Goal: Task Accomplishment & Management: Use online tool/utility

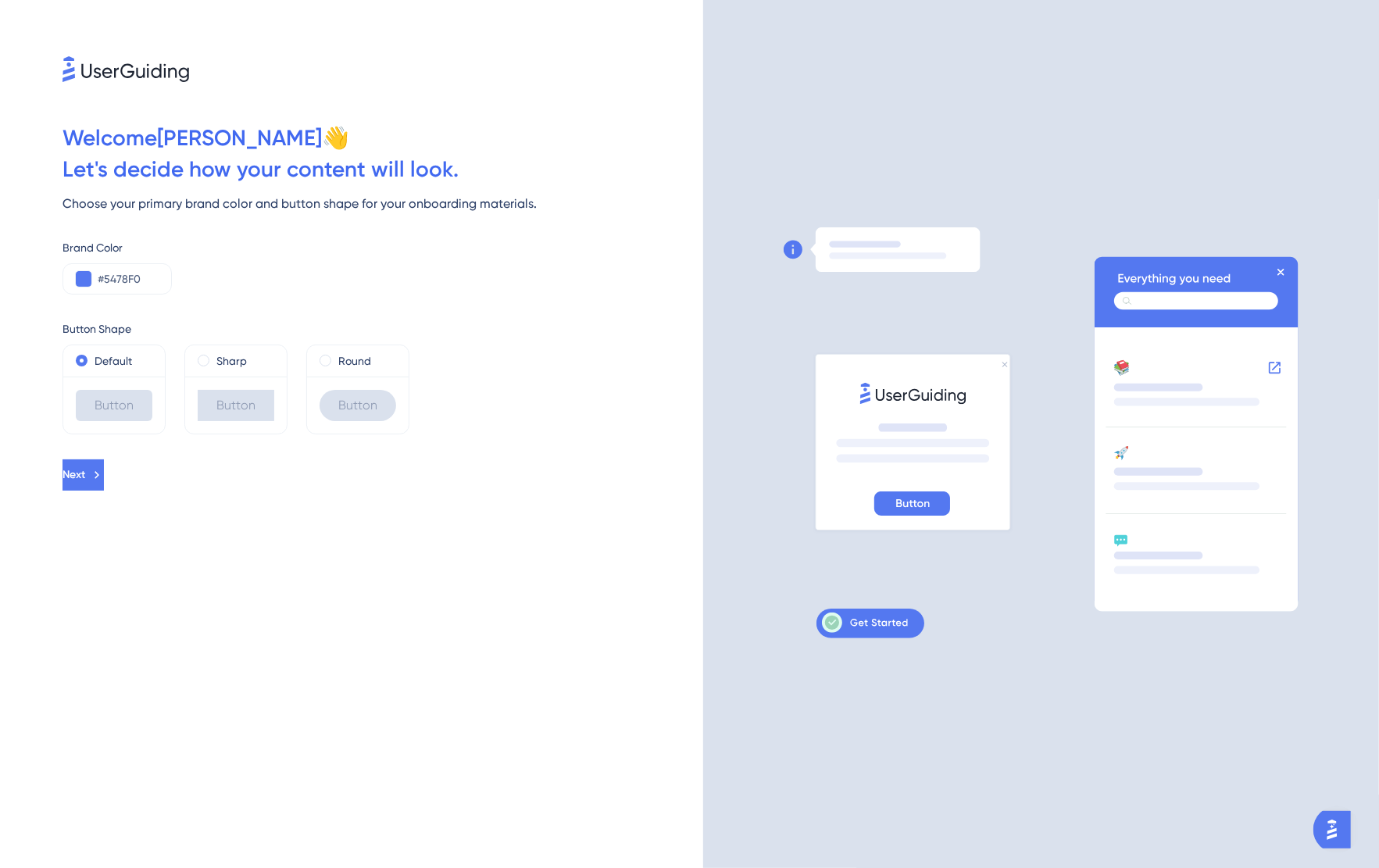
click at [673, 804] on div "Welcome [PERSON_NAME] 👋 Let ' s decide how your content will look. Choose your …" at bounding box center [351, 434] width 703 height 868
click at [84, 286] on button at bounding box center [84, 279] width 16 height 16
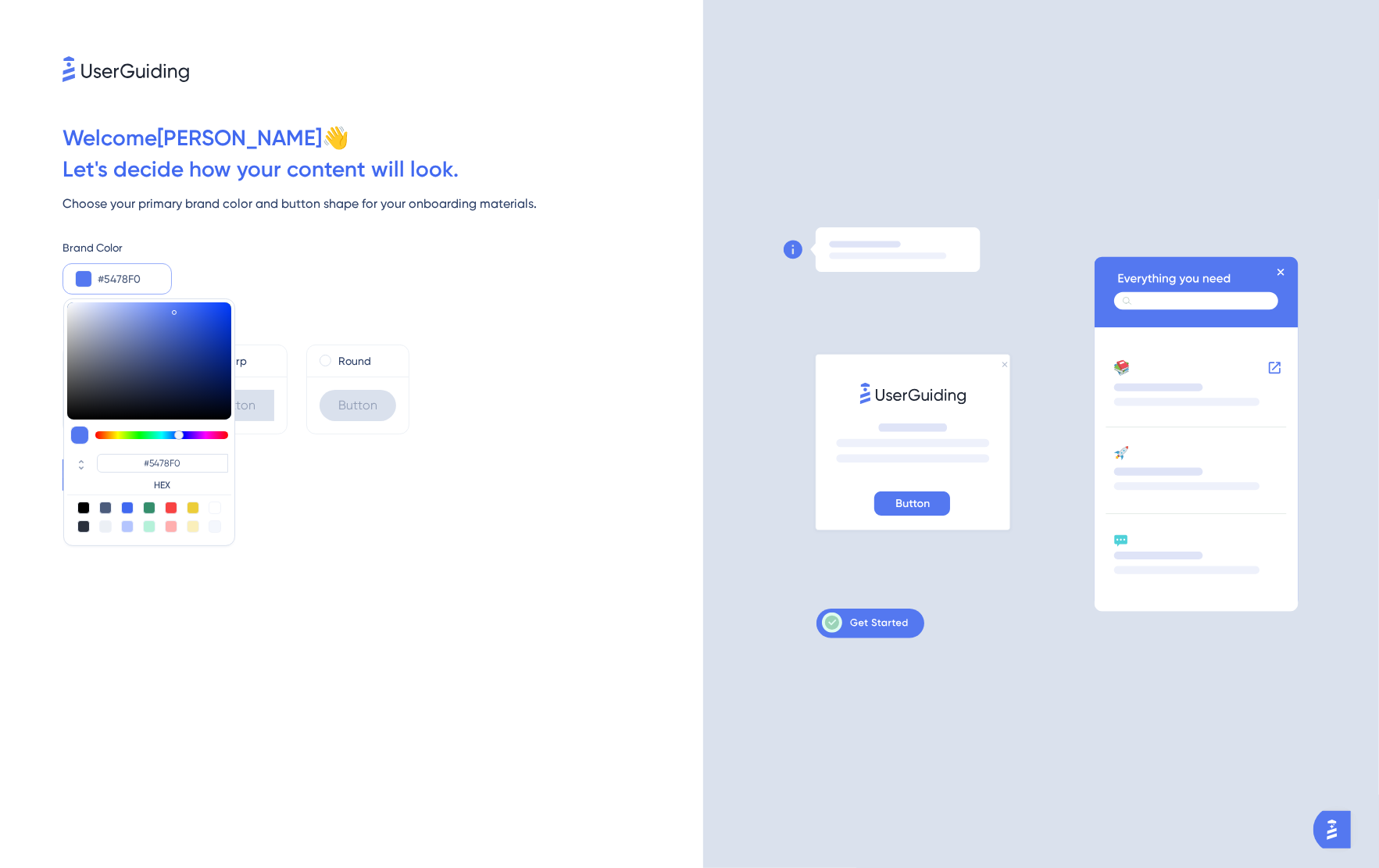
click at [176, 483] on label "HEX" at bounding box center [163, 485] width 131 height 13
click at [78, 466] on icon at bounding box center [81, 468] width 19 height 14
click at [122, 460] on input "84" at bounding box center [118, 462] width 43 height 16
drag, startPoint x: 125, startPoint y: 461, endPoint x: 91, endPoint y: 454, distance: 34.7
click at [91, 454] on div "84 R 120 G 240 B" at bounding box center [149, 471] width 164 height 41
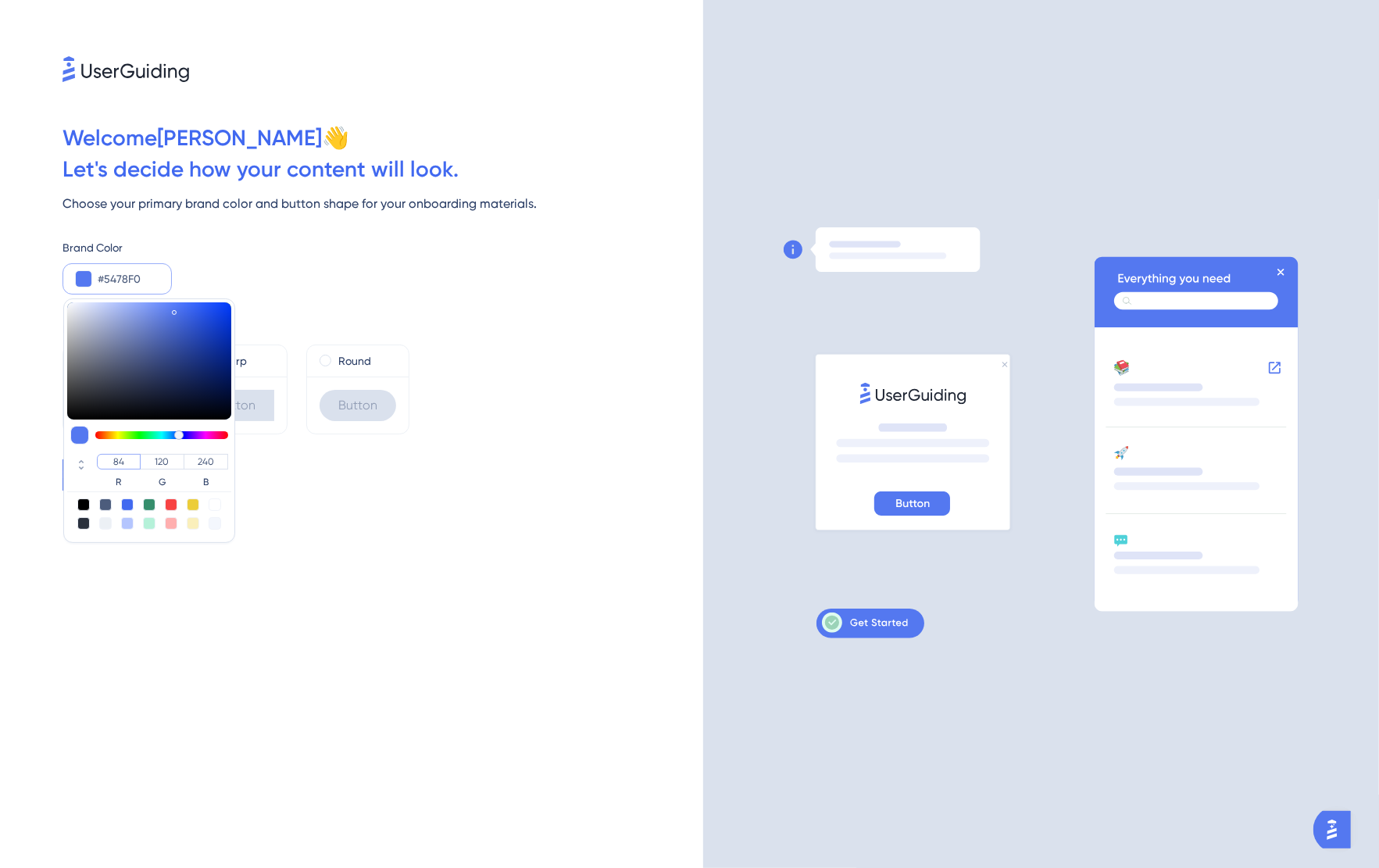
type input "#0078f0"
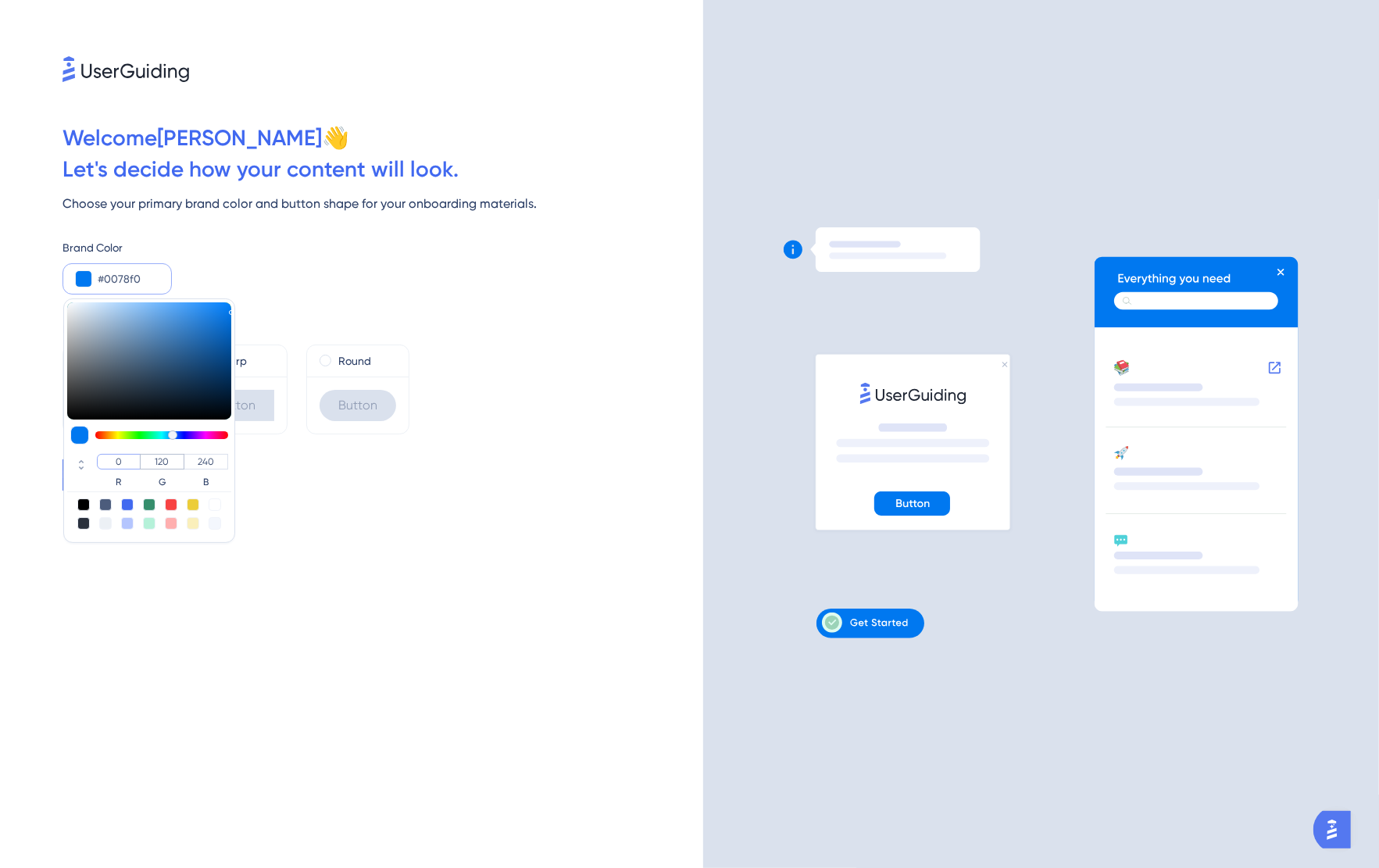
type input "0"
drag, startPoint x: 164, startPoint y: 463, endPoint x: 108, endPoint y: 462, distance: 56.0
click at [108, 462] on div "0 R 120 G 240 B" at bounding box center [163, 471] width 131 height 35
type input "#0046f0"
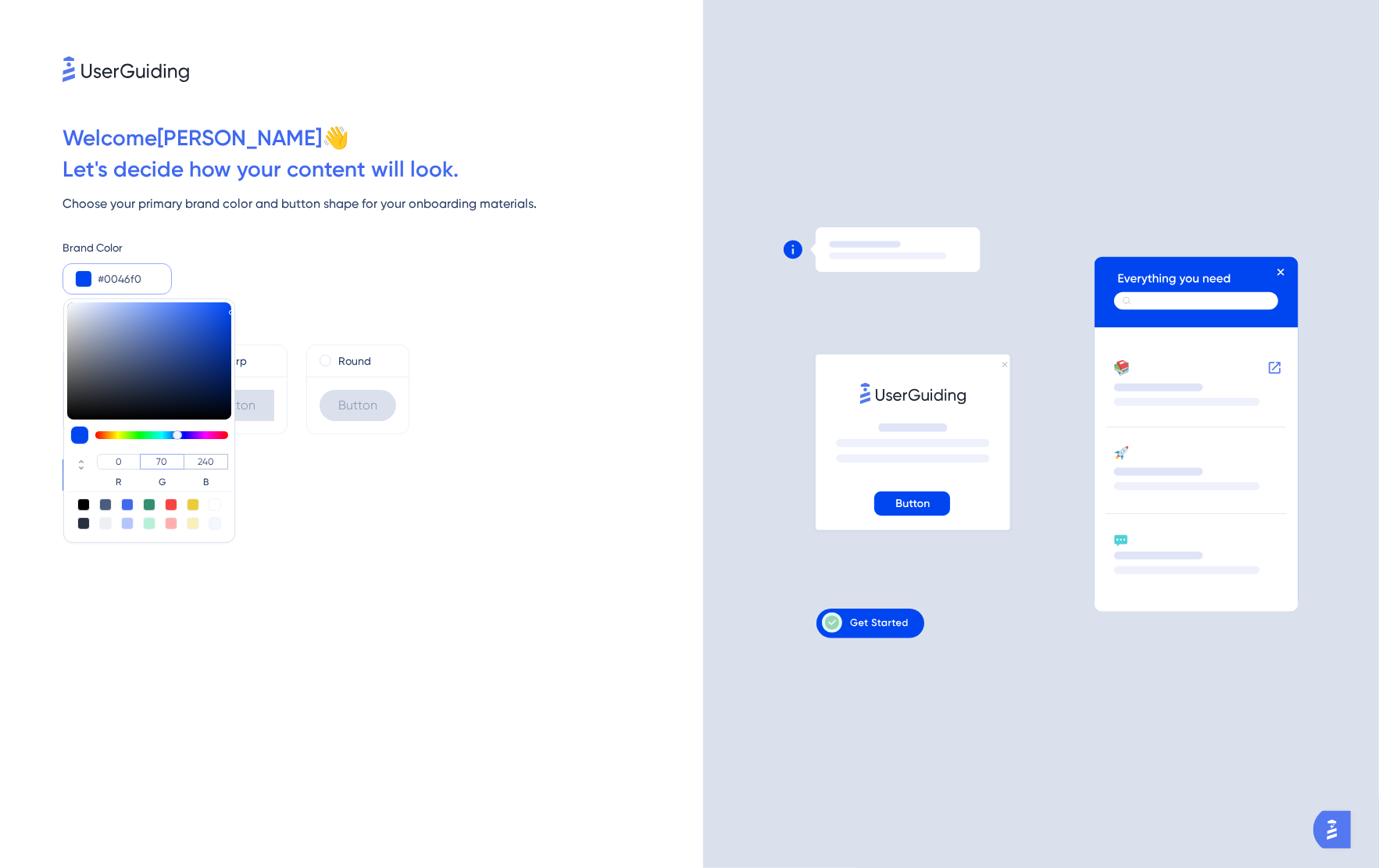
type input "70"
drag, startPoint x: 223, startPoint y: 460, endPoint x: 159, endPoint y: 460, distance: 64.0
click at [159, 460] on div "0 R 70 G 240 B" at bounding box center [163, 471] width 131 height 35
type input "#004609"
type input "9"
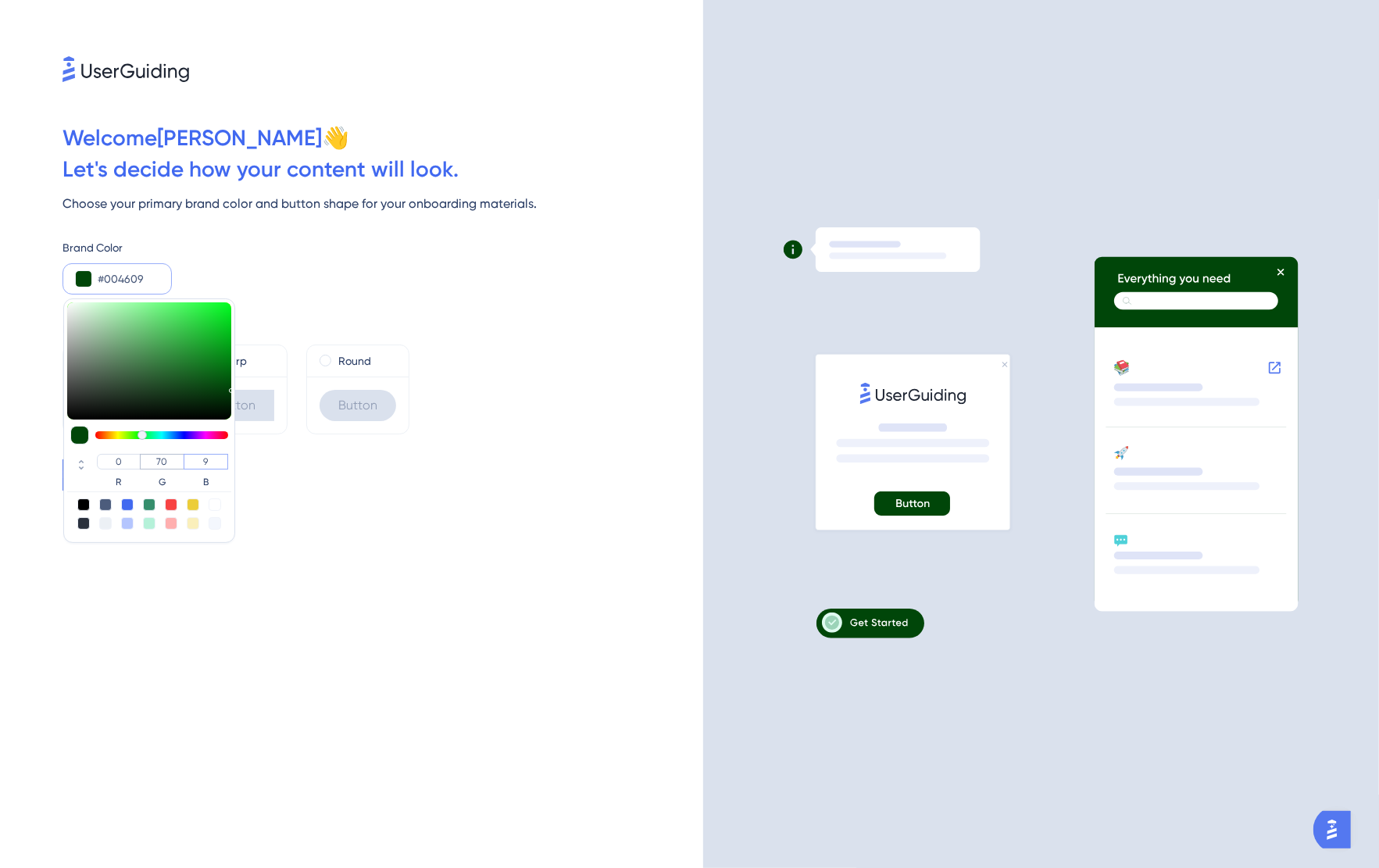
type input "#00465e"
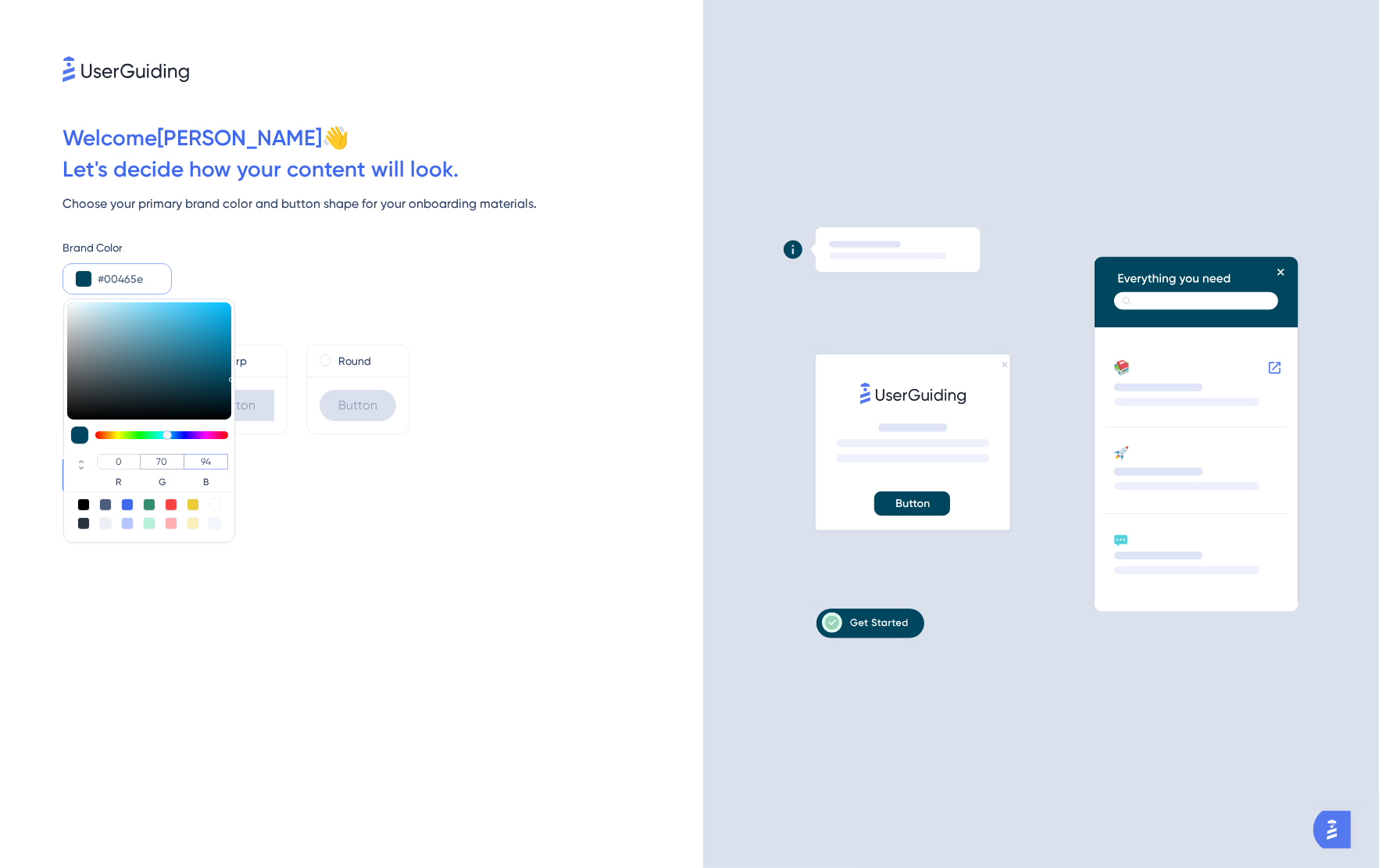
type input "94"
click at [77, 437] on div at bounding box center [80, 436] width 19 height 19
click at [287, 557] on div "Welcome [PERSON_NAME] 👋 Let ' s decide how your content will look. Choose your …" at bounding box center [351, 434] width 703 height 868
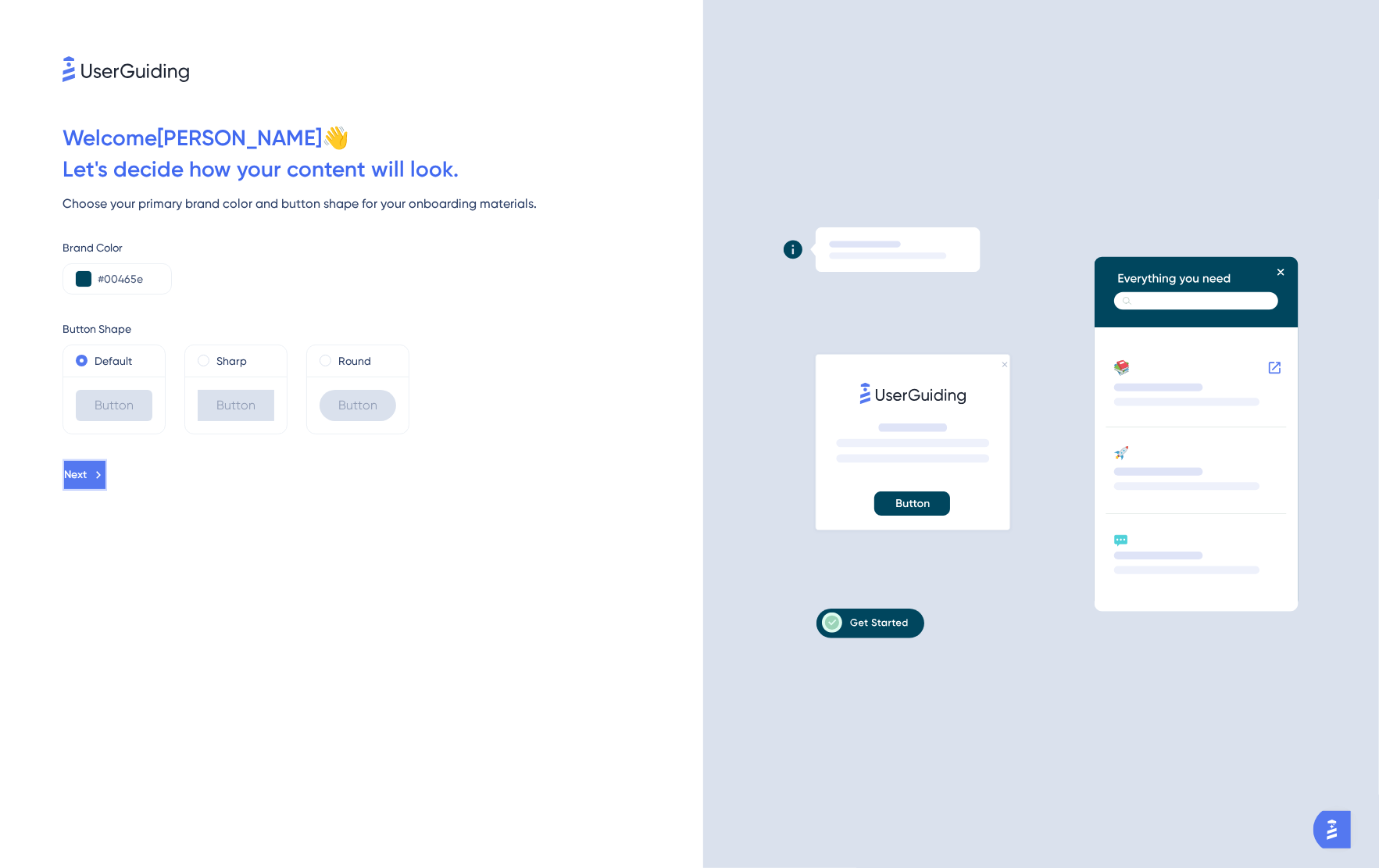
click at [106, 476] on icon at bounding box center [99, 475] width 14 height 14
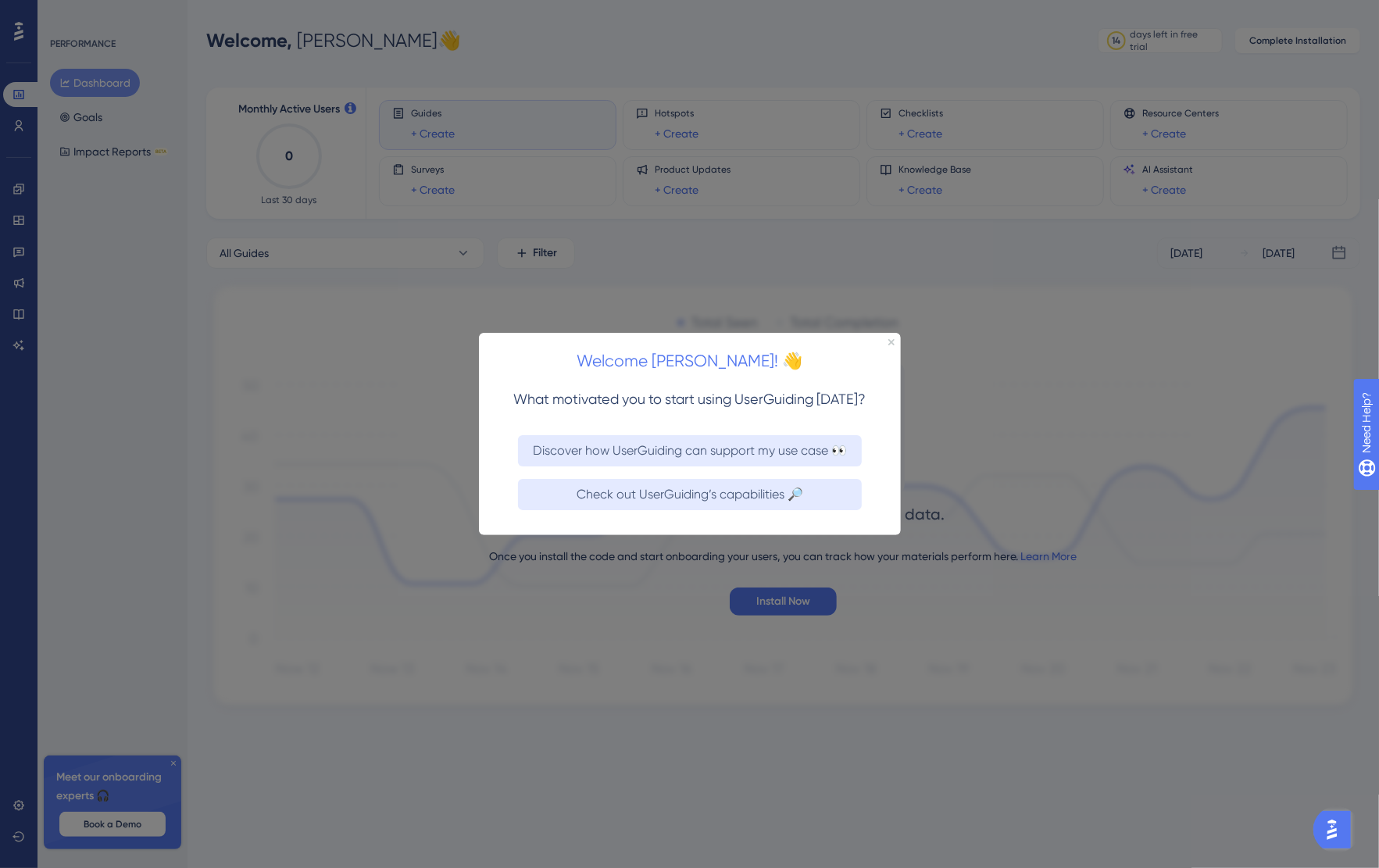
drag, startPoint x: 585, startPoint y: 455, endPoint x: 569, endPoint y: 461, distance: 17.1
click at [584, 455] on button "Discover how UserGuiding can support my use case 👀" at bounding box center [689, 450] width 344 height 32
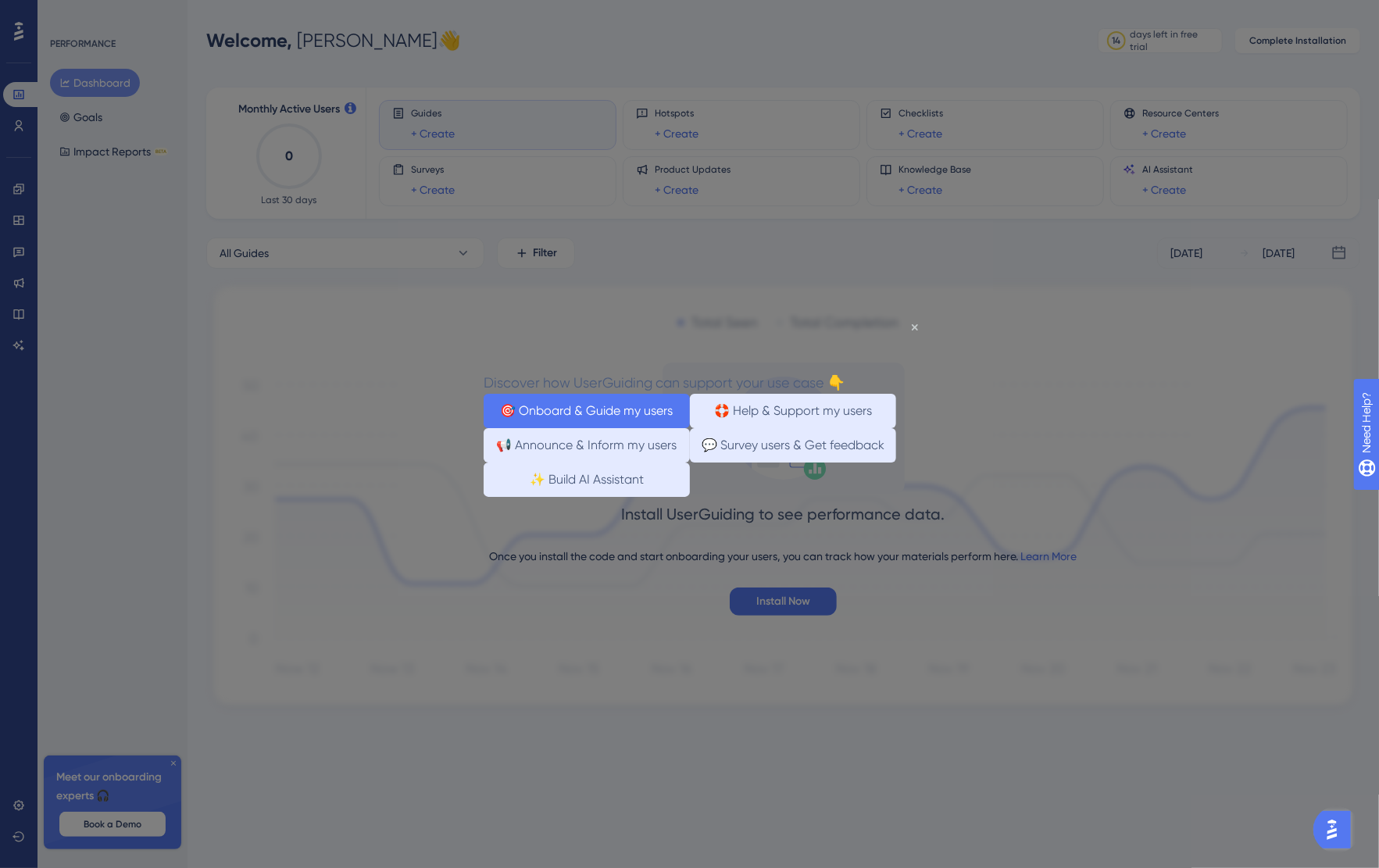
click at [583, 409] on button "🎯 Onboard & Guide my users" at bounding box center [586, 410] width 206 height 35
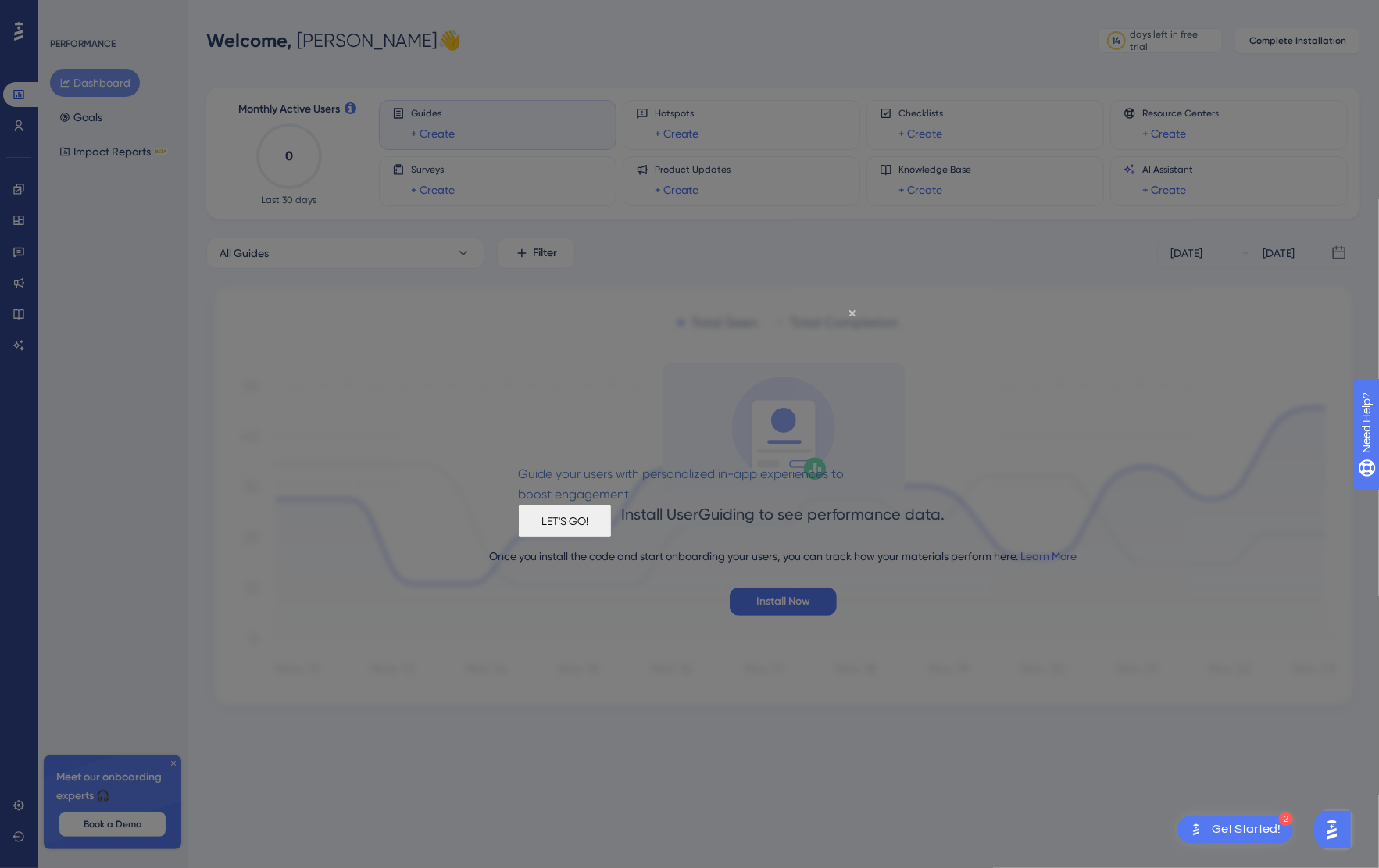
click at [611, 537] on button "LET'S GO!" at bounding box center [564, 521] width 94 height 33
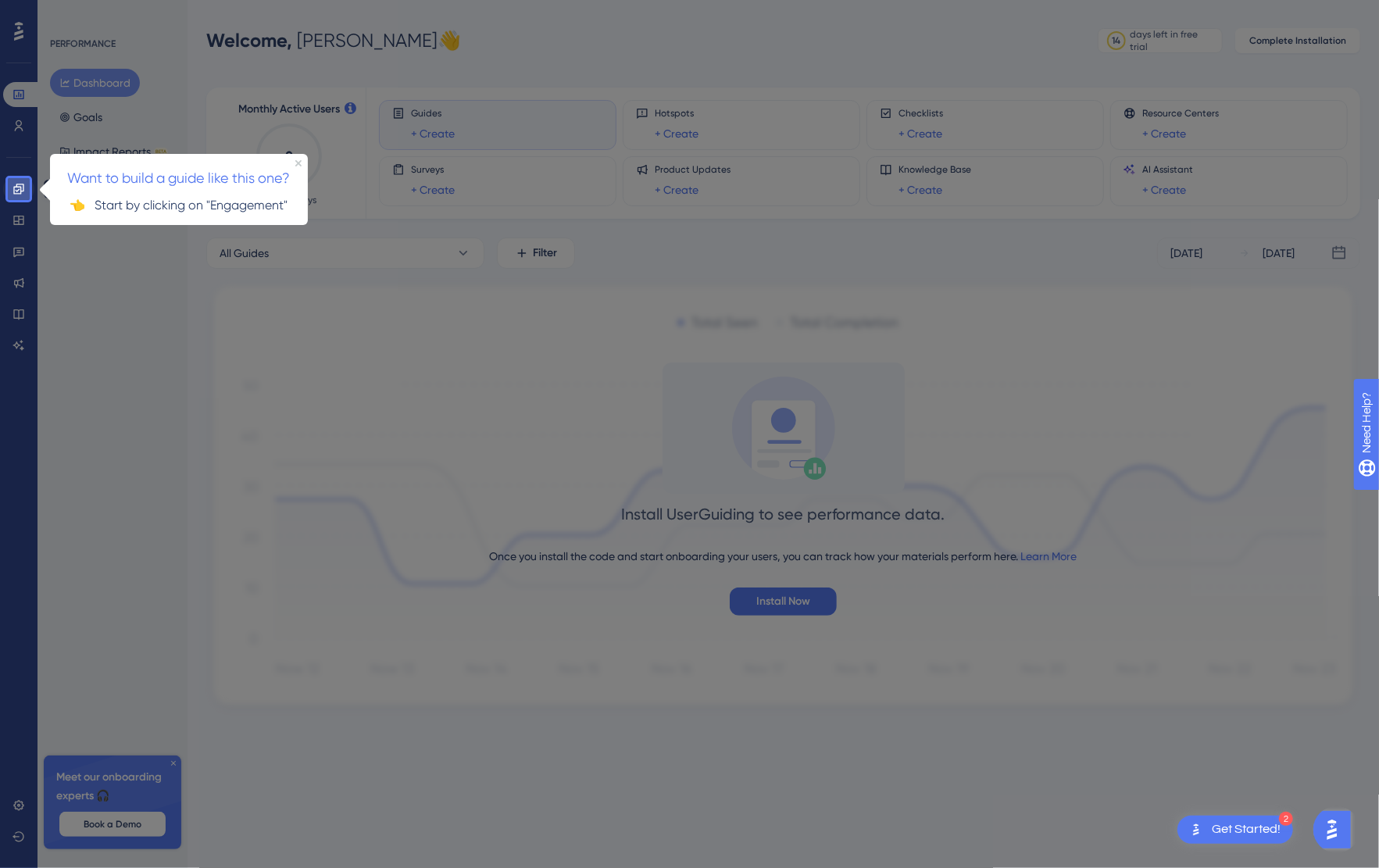
click at [26, 189] on link at bounding box center [19, 189] width 32 height 25
click at [21, 195] on icon at bounding box center [19, 189] width 13 height 13
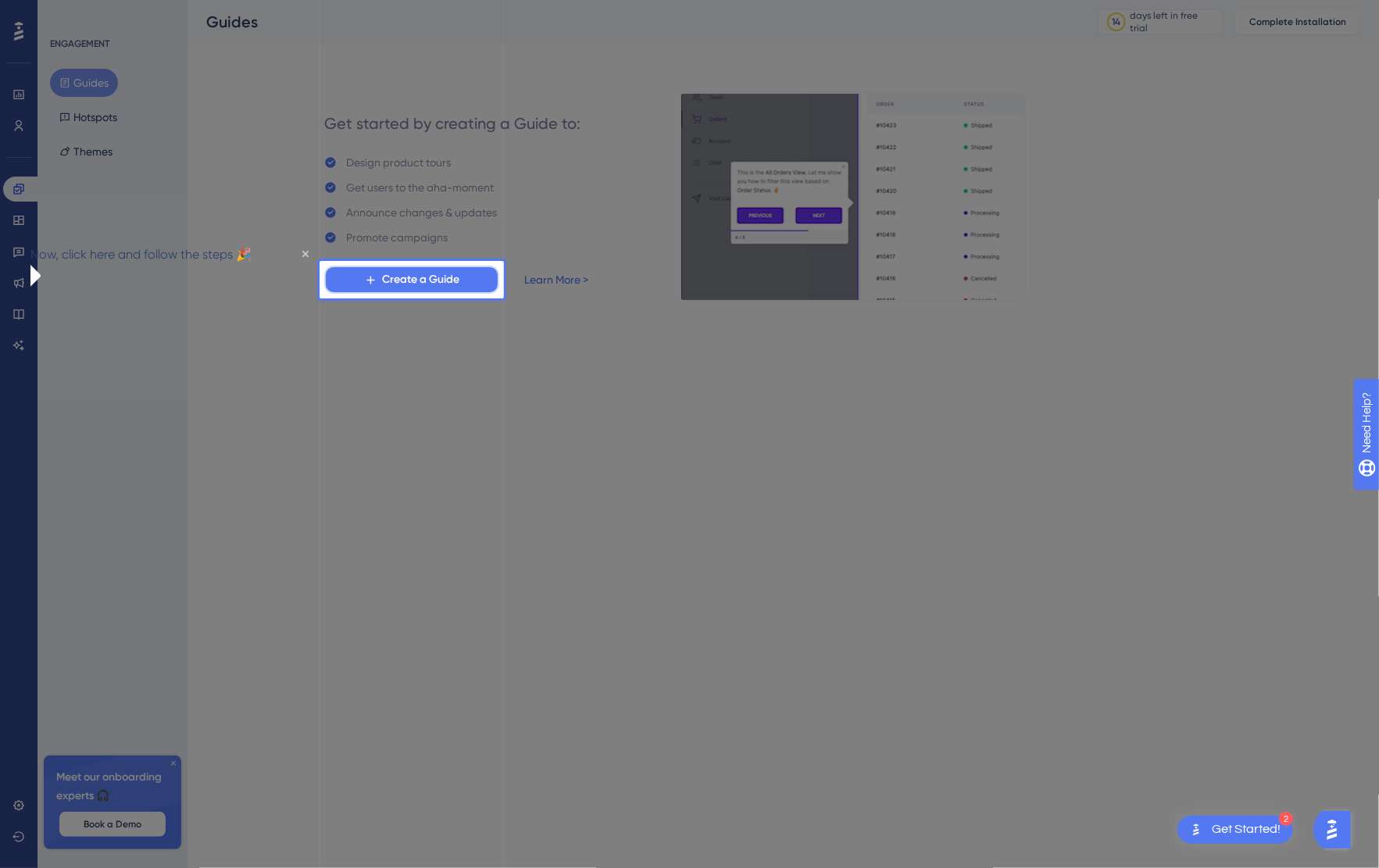
click at [431, 288] on span "Create a Guide" at bounding box center [421, 280] width 77 height 19
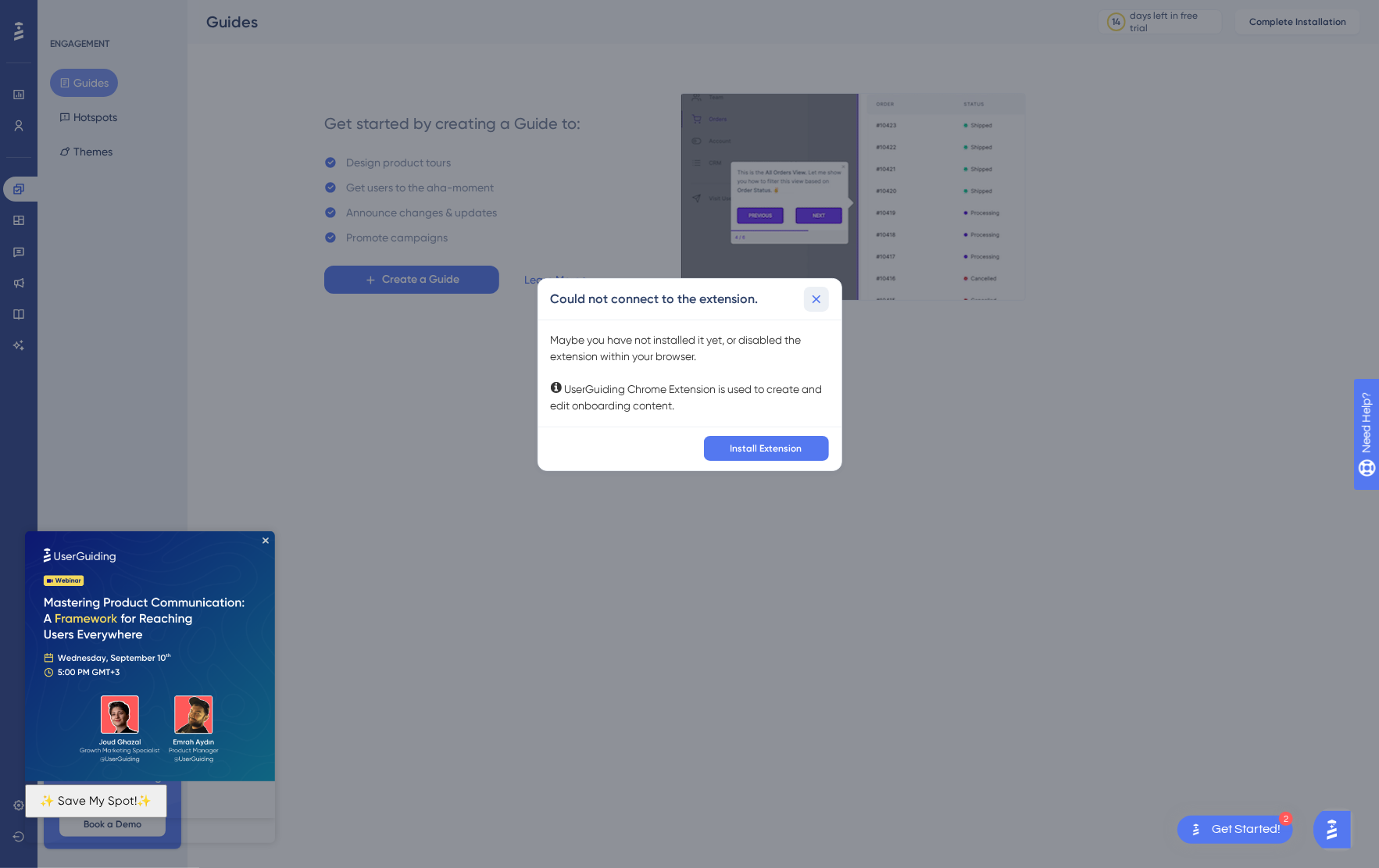
click at [819, 301] on icon at bounding box center [816, 298] width 9 height 9
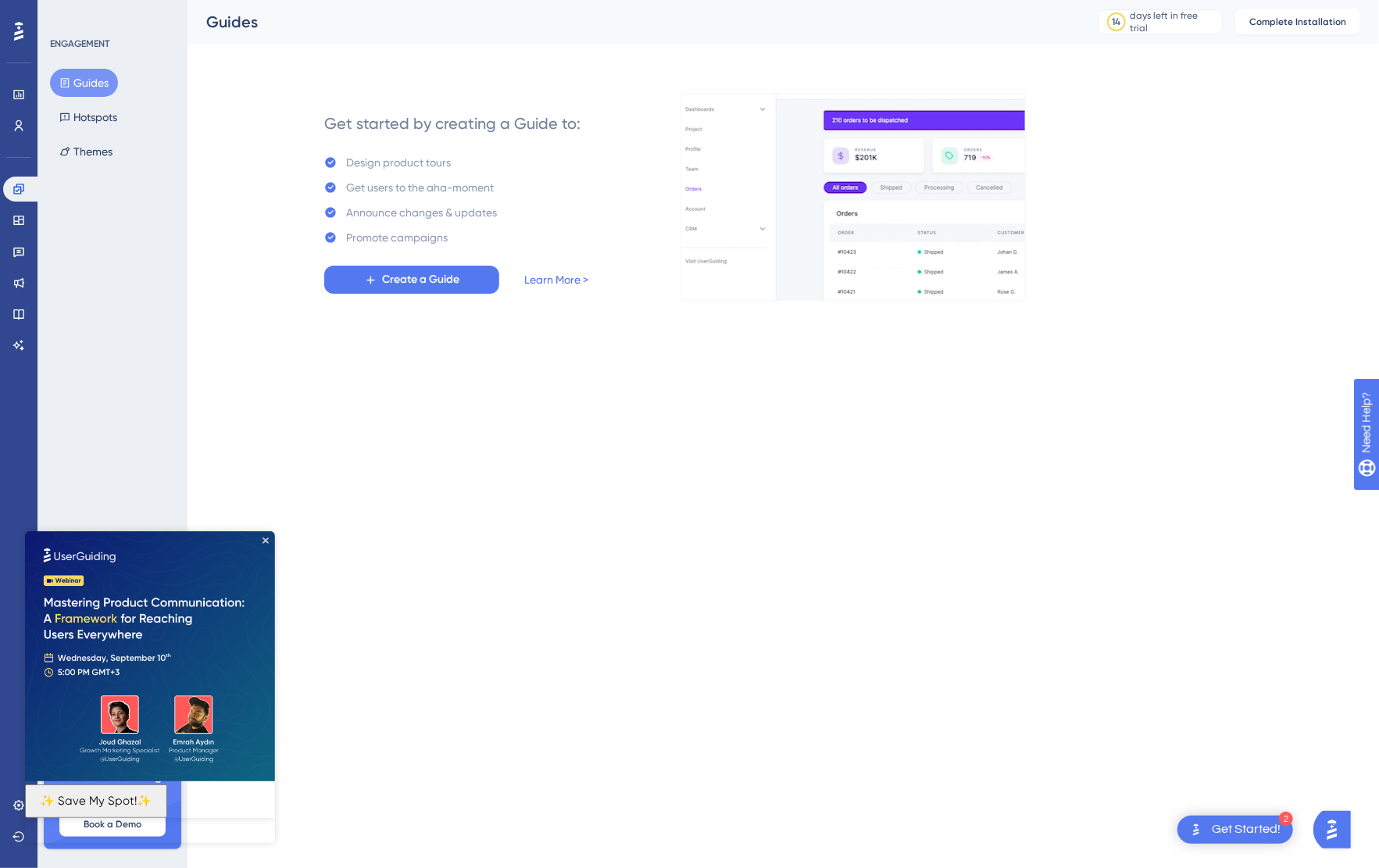
click at [269, 540] on img at bounding box center [150, 655] width 250 height 250
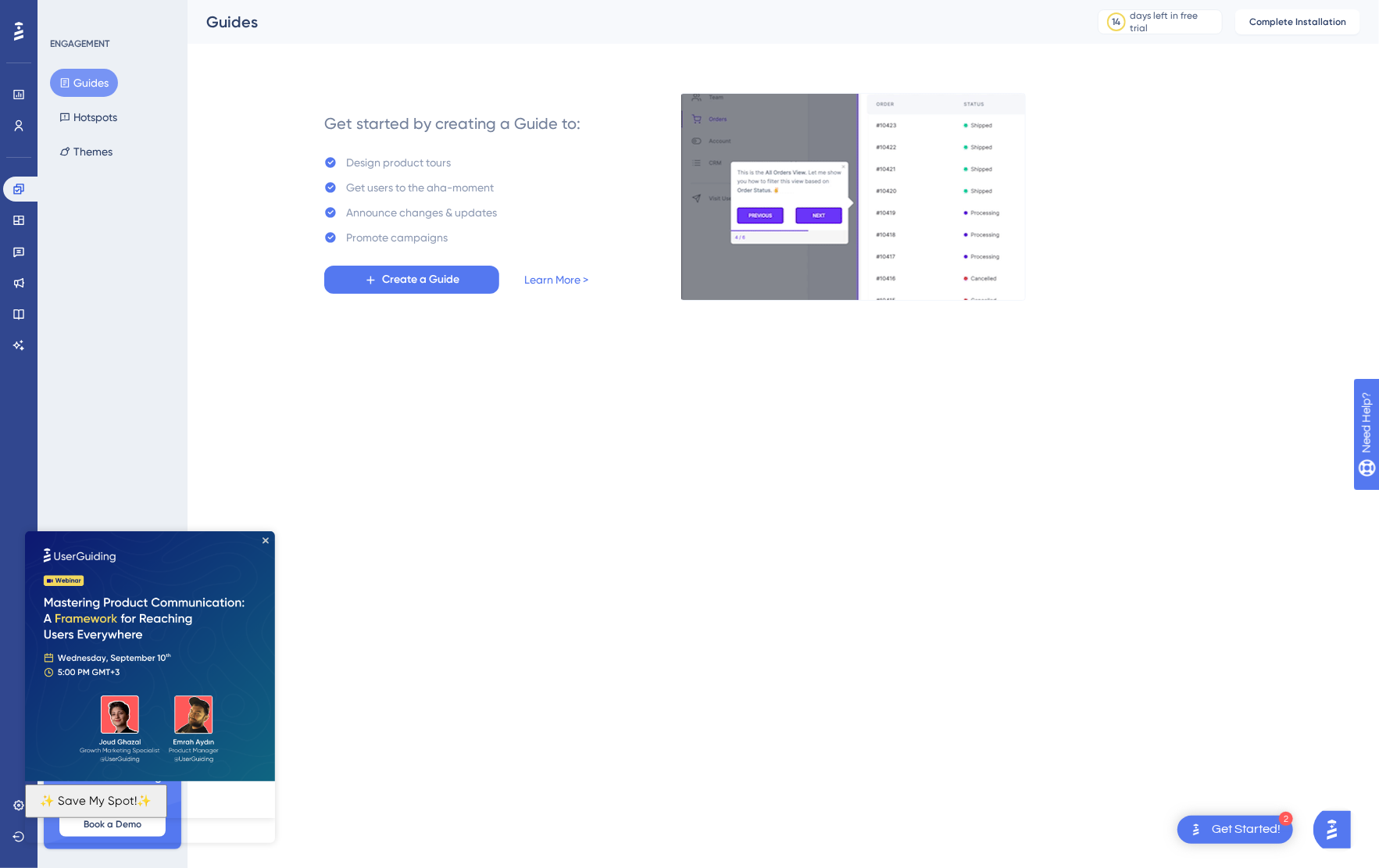
drag, startPoint x: 608, startPoint y: 506, endPoint x: 595, endPoint y: 489, distance: 21.4
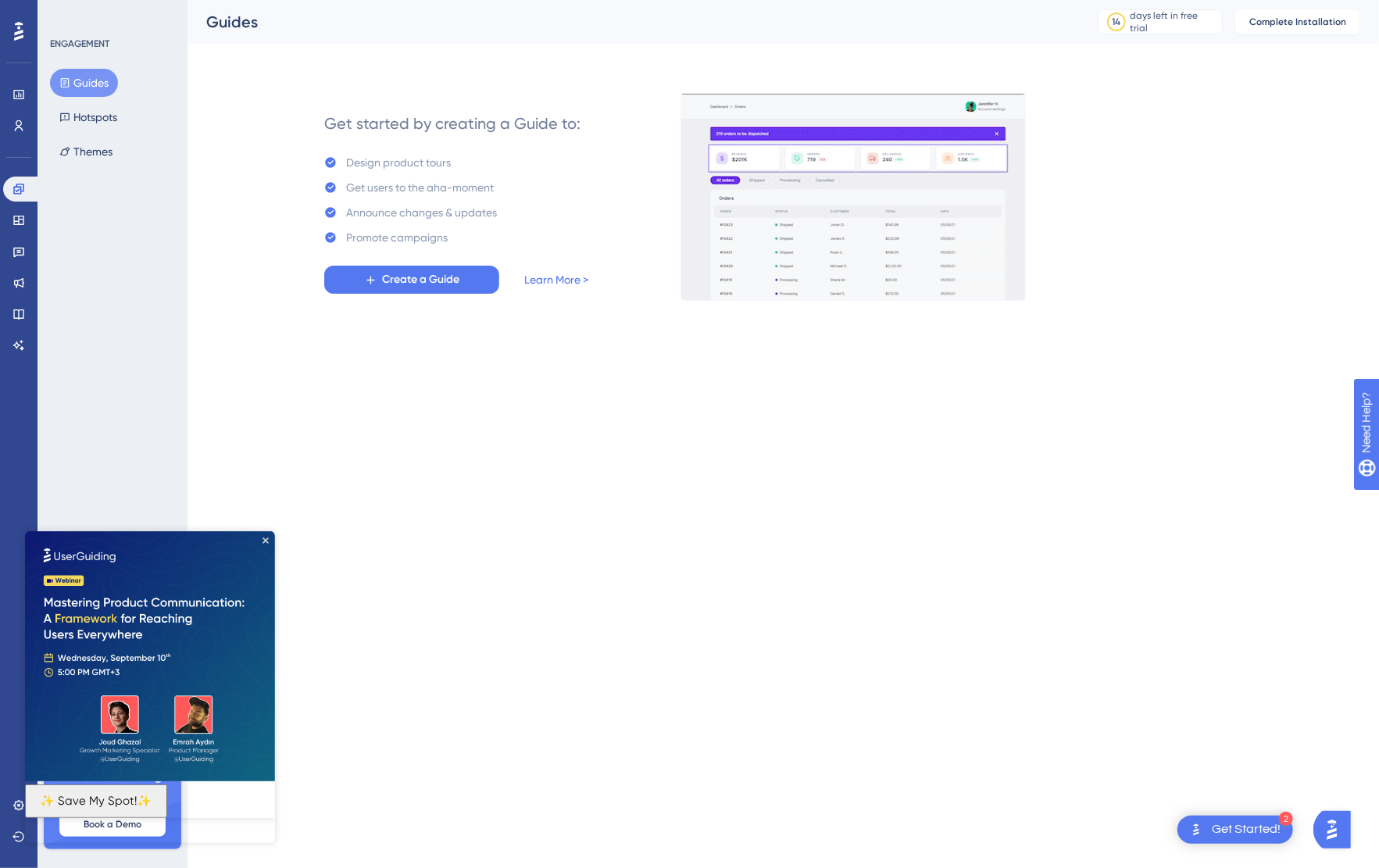
click at [606, 0] on html "2 Get Started! Performance Users Engagement Widgets Feedback Product Updates Kn…" at bounding box center [689, 0] width 1379 height 0
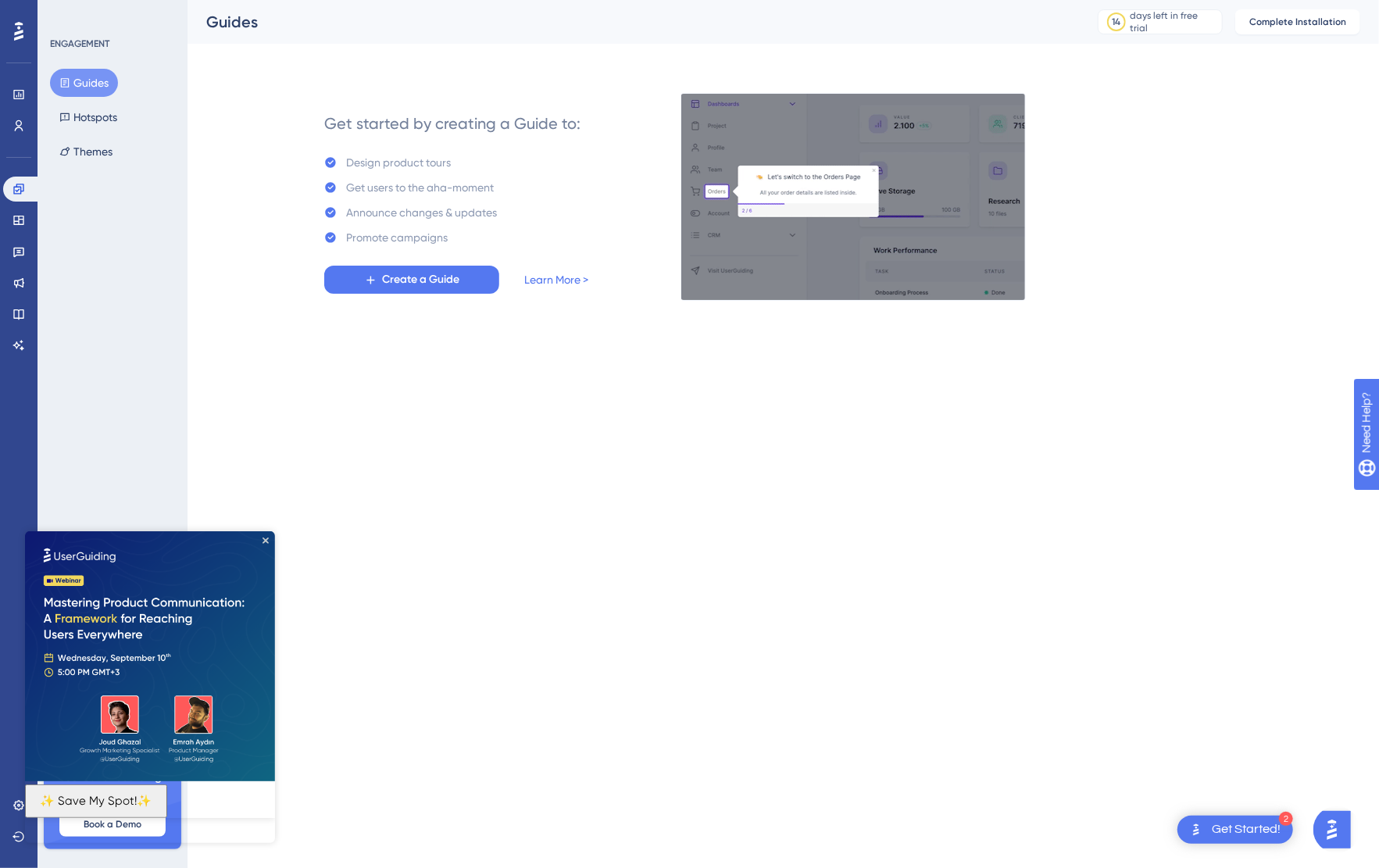
click at [16, 32] on icon at bounding box center [19, 32] width 9 height 19
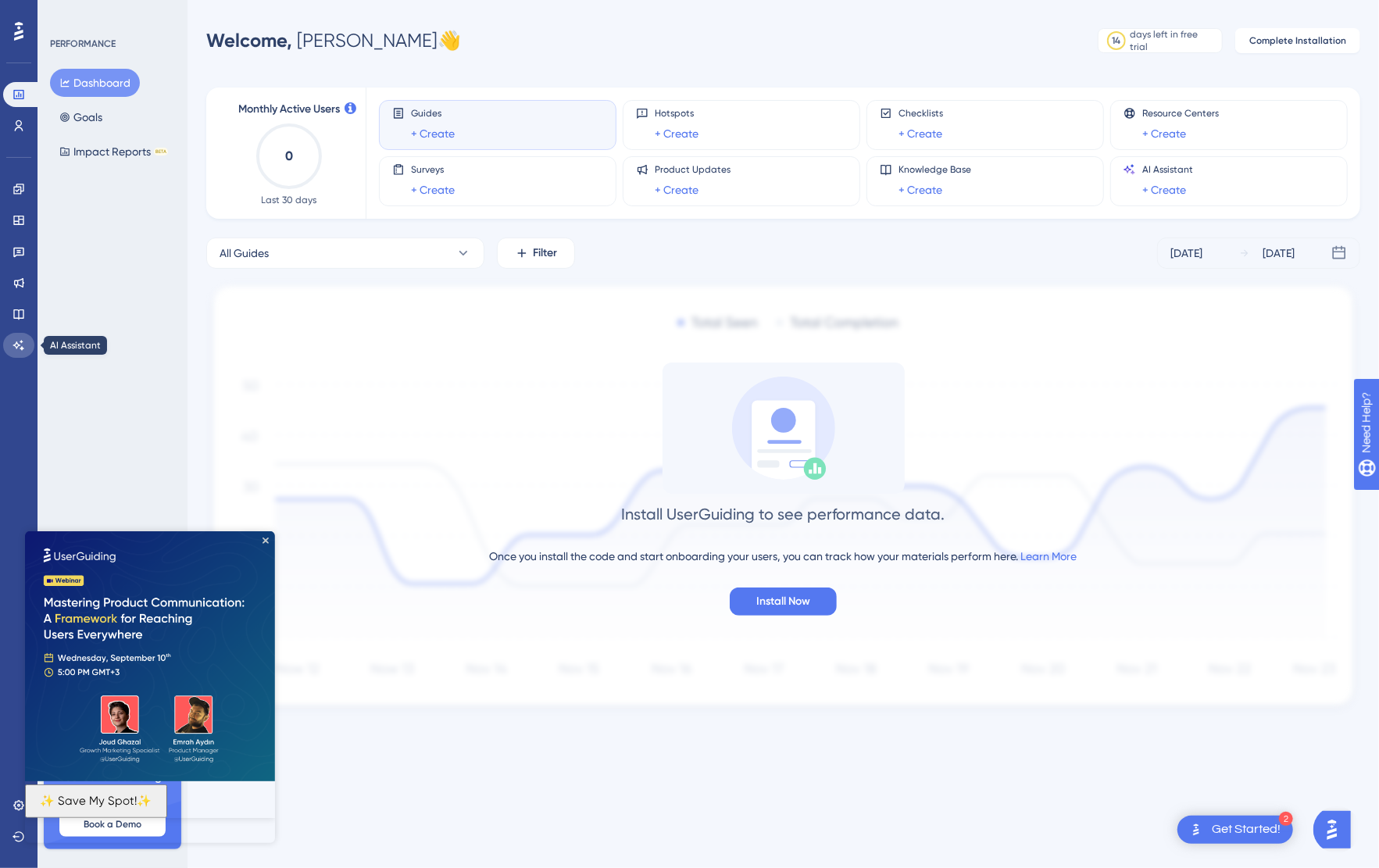
click at [17, 348] on icon at bounding box center [19, 346] width 13 height 13
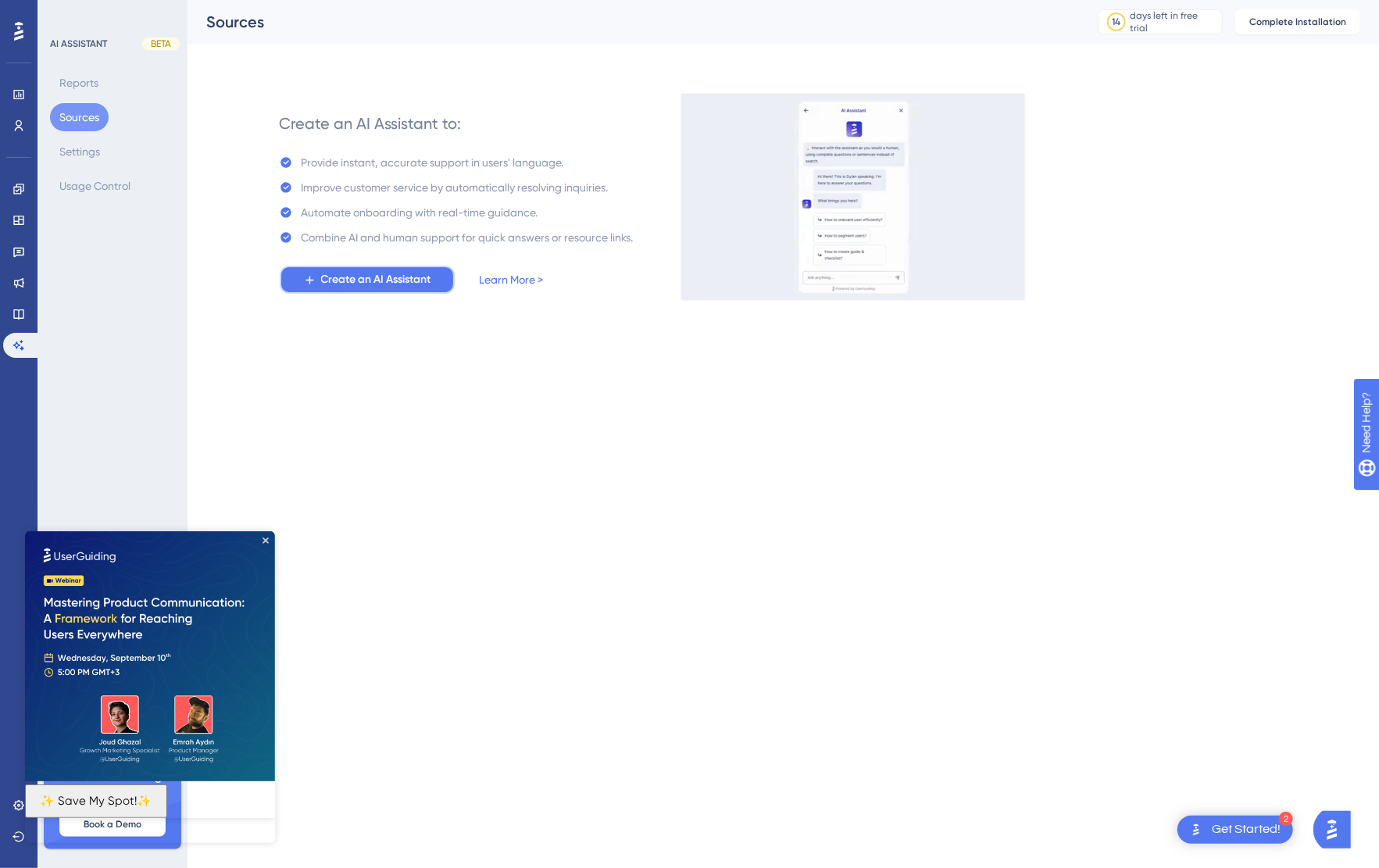
click at [403, 284] on span "Create an AI Assistant" at bounding box center [377, 280] width 111 height 19
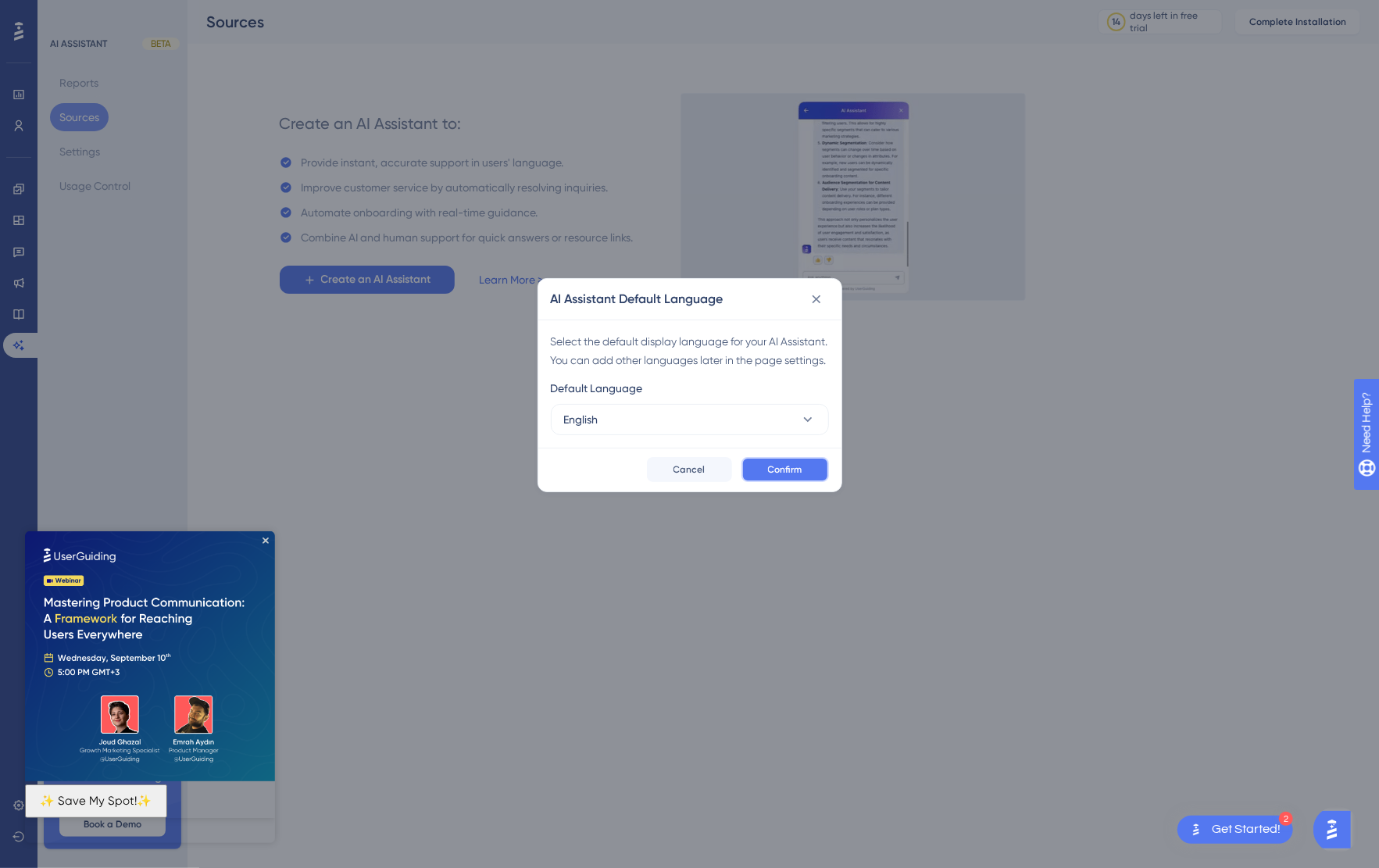
click at [785, 476] on span "Confirm" at bounding box center [785, 470] width 35 height 13
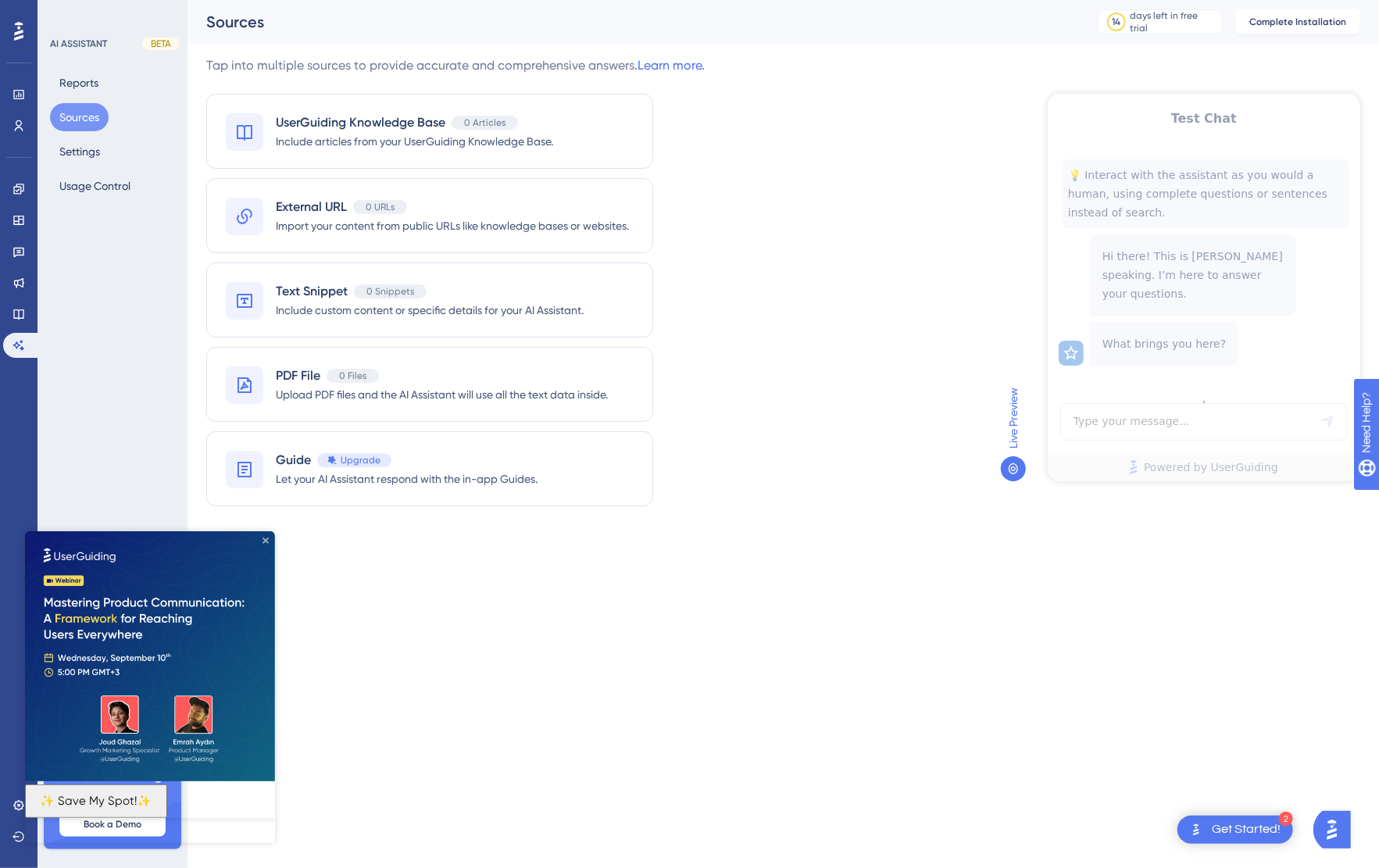
click at [266, 540] on icon "Close Preview" at bounding box center [266, 540] width 6 height 6
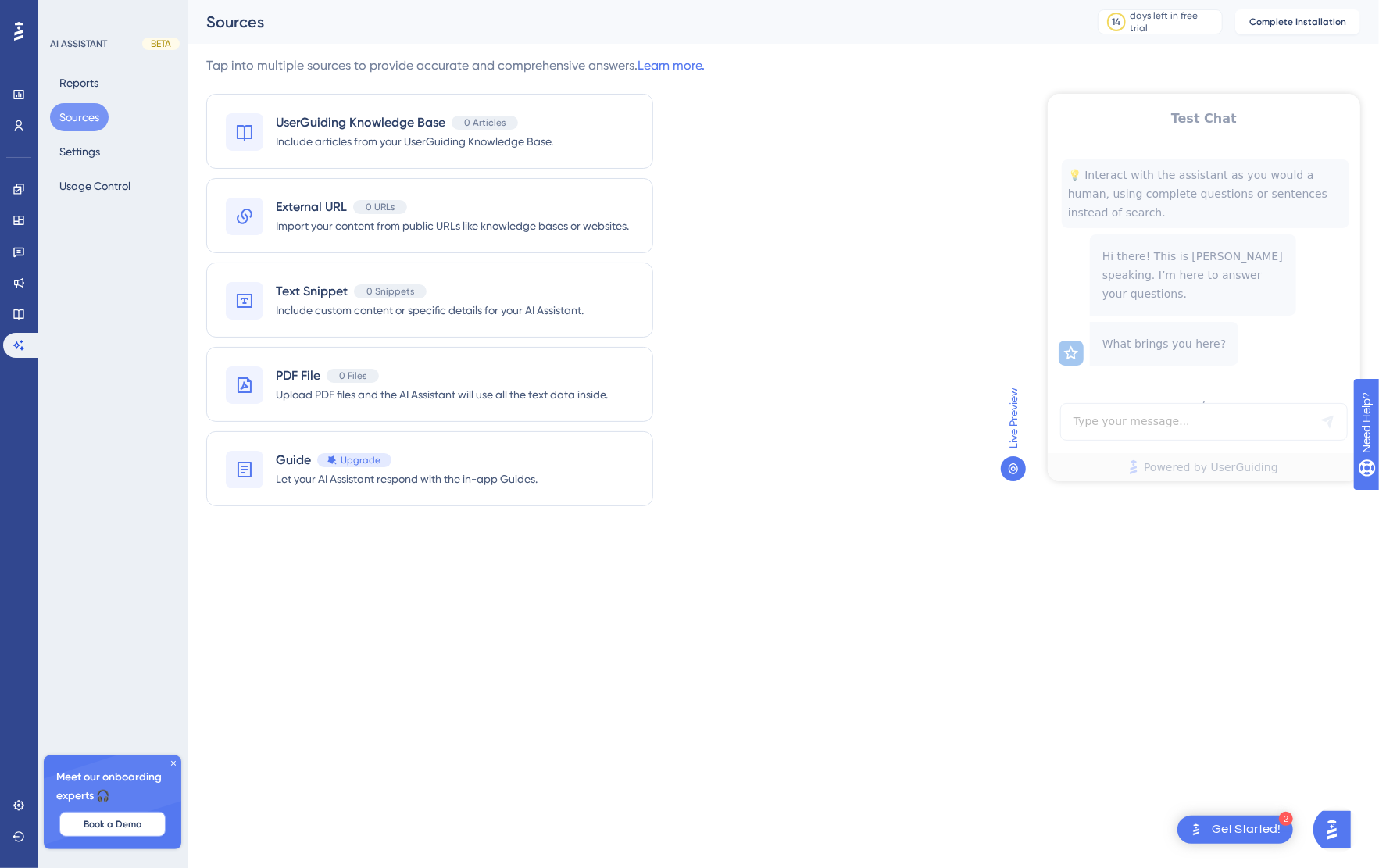
click at [118, 825] on span "Book a Demo" at bounding box center [112, 825] width 58 height 13
